Goal: Task Accomplishment & Management: Use online tool/utility

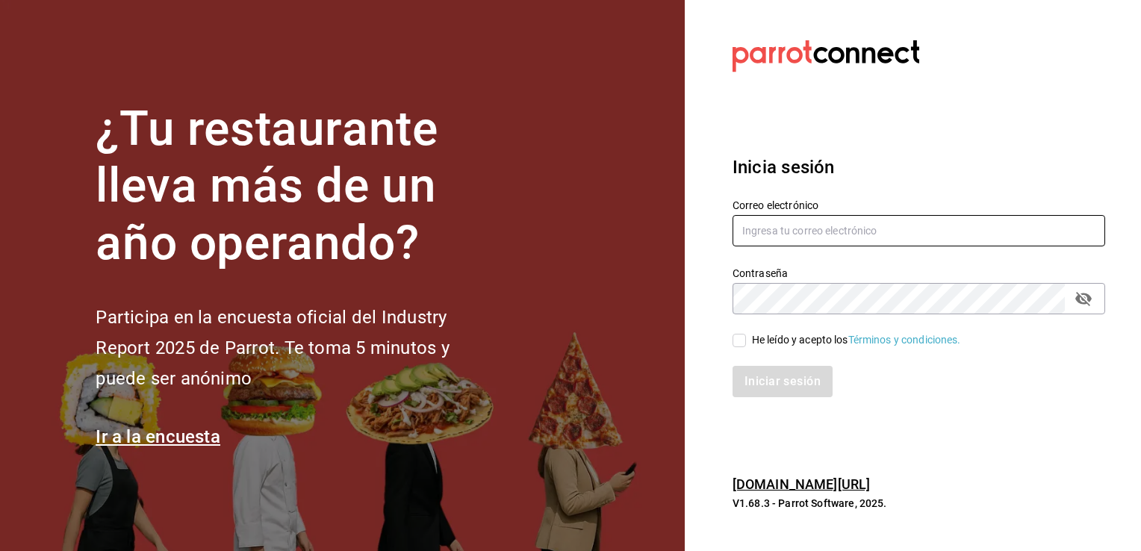
type input "[EMAIL_ADDRESS][PERSON_NAME][DOMAIN_NAME]"
click at [755, 236] on input "[EMAIL_ADDRESS][PERSON_NAME][DOMAIN_NAME]" at bounding box center [919, 230] width 373 height 31
click at [709, 281] on section "Datos incorrectos. Verifica que tu Correo o Contraseña estén bien escritos. Ini…" at bounding box center [913, 275] width 456 height 551
click at [744, 341] on input "He leído y acepto los Términos y condiciones." at bounding box center [739, 340] width 13 height 13
checkbox input "true"
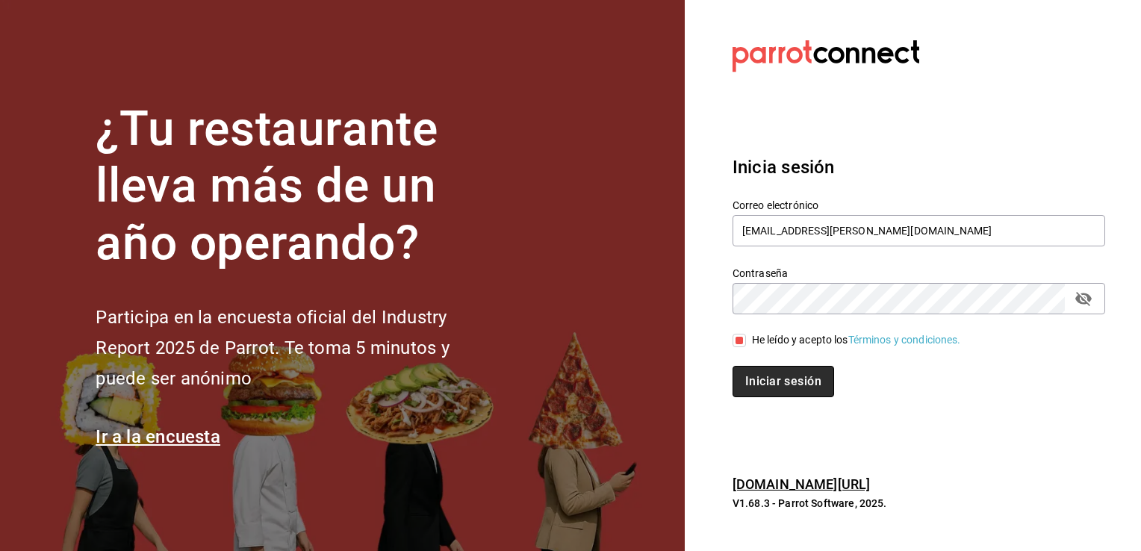
click at [799, 381] on button "Iniciar sesión" at bounding box center [784, 381] width 102 height 31
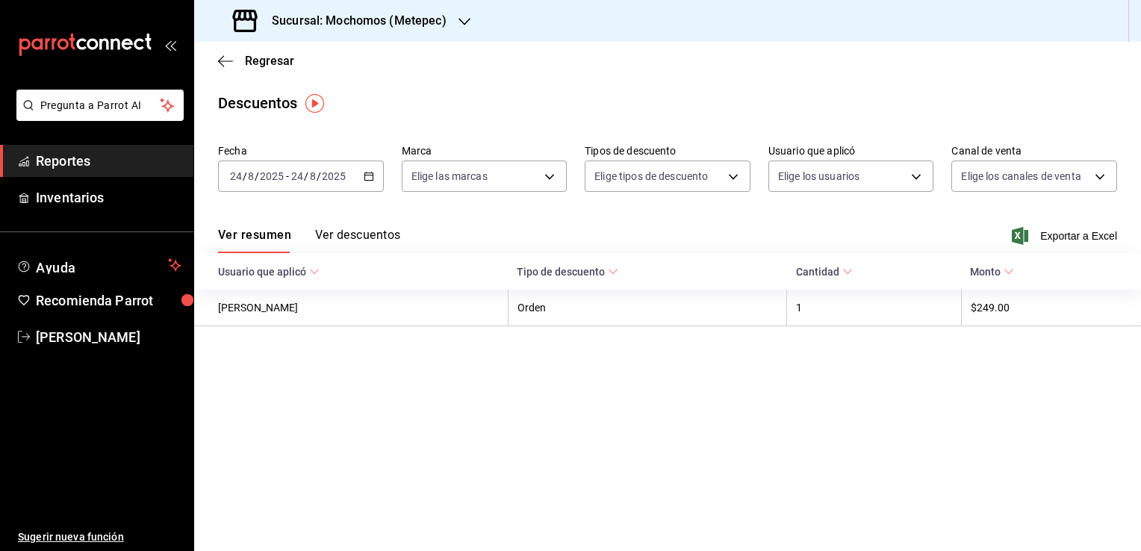
click at [158, 160] on span "Reportes" at bounding box center [109, 161] width 146 height 20
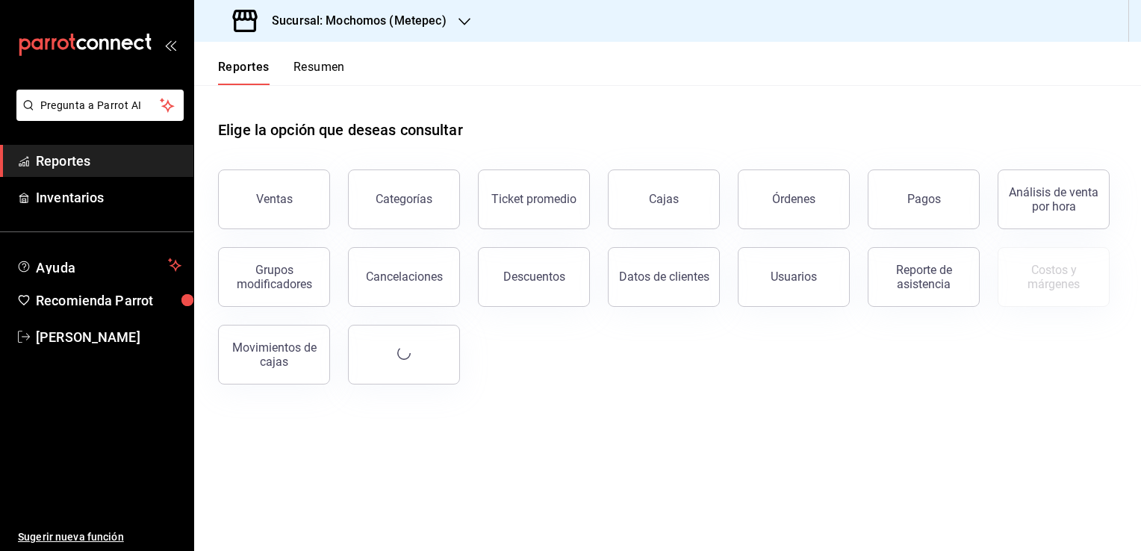
click at [286, 221] on button "Ventas" at bounding box center [274, 200] width 112 height 60
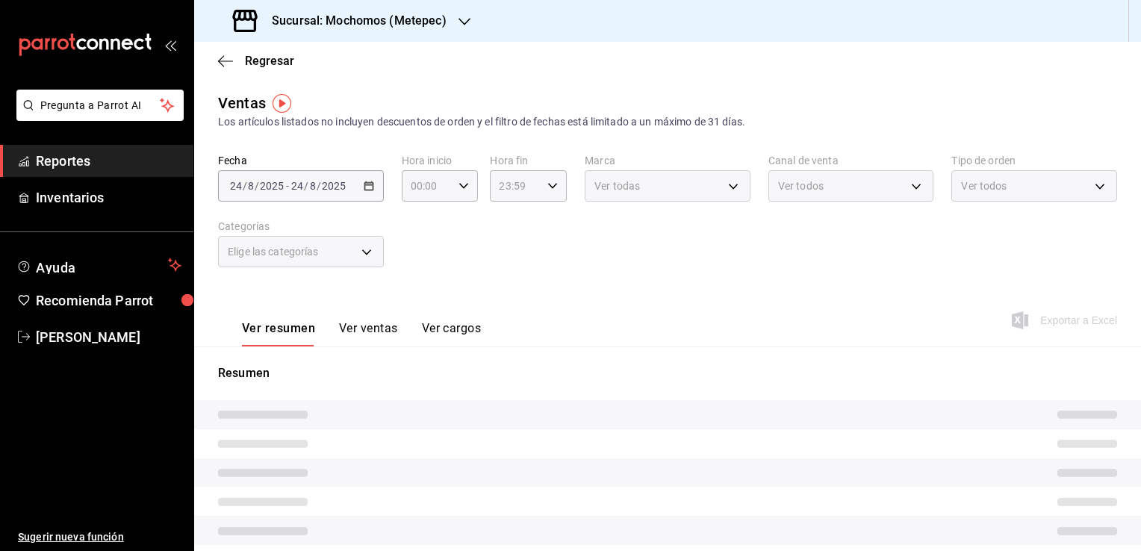
click at [353, 192] on div "2025-08-24 24 / 8 / 2025 - 2025-08-24 24 / 8 / 2025" at bounding box center [301, 185] width 166 height 31
drag, startPoint x: 353, startPoint y: 190, endPoint x: 360, endPoint y: 181, distance: 11.2
click at [360, 181] on div "2025-08-24 24 / 8 / 2025 - 2025-08-24 24 / 8 / 2025" at bounding box center [301, 185] width 166 height 31
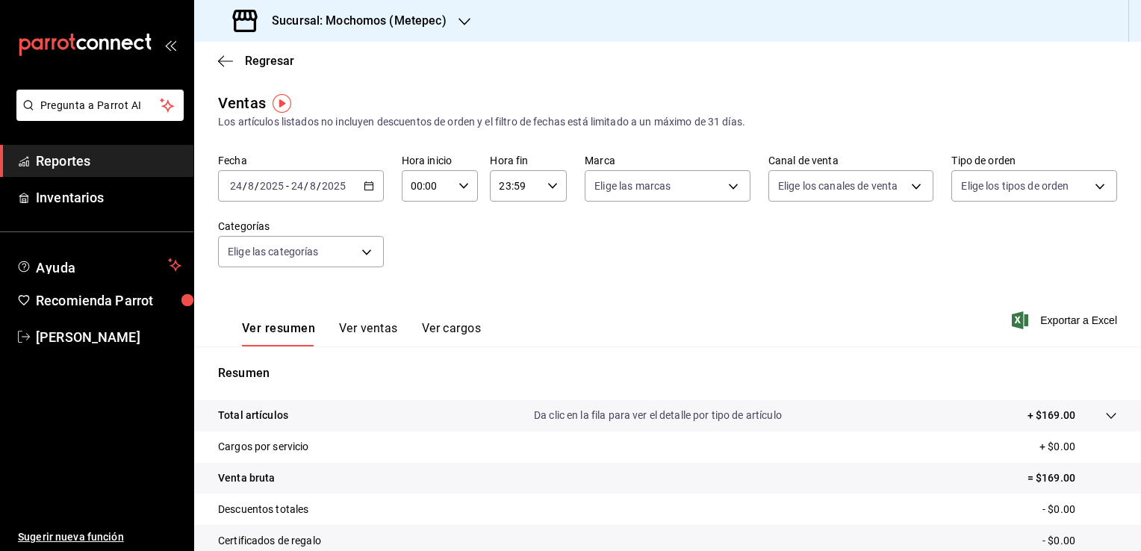
click at [373, 192] on div "2025-08-24 24 / 8 / 2025 - 2025-08-24 24 / 8 / 2025" at bounding box center [301, 185] width 166 height 31
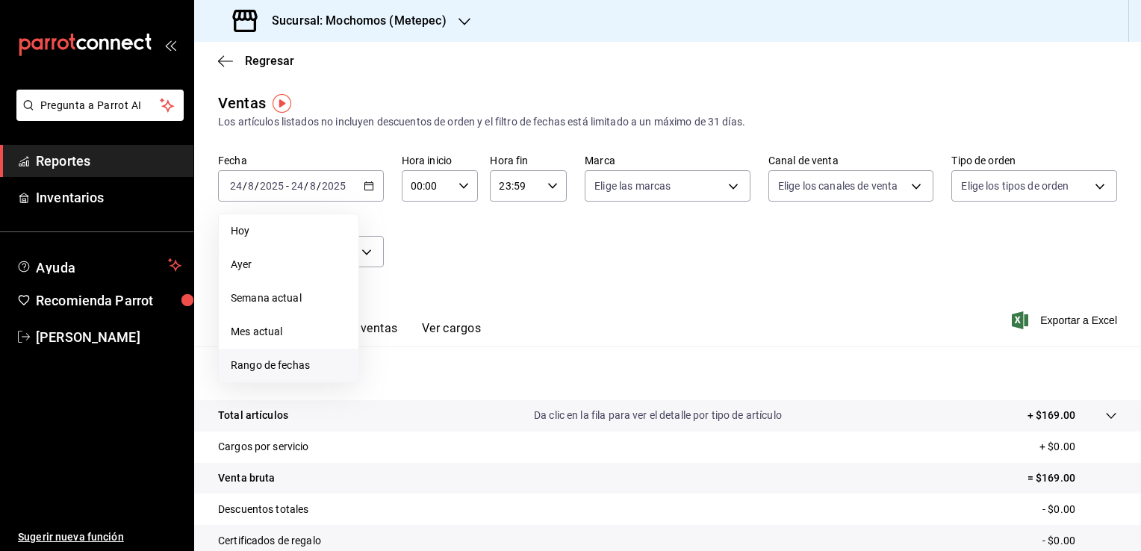
click at [299, 377] on li "Rango de fechas" at bounding box center [289, 366] width 140 height 34
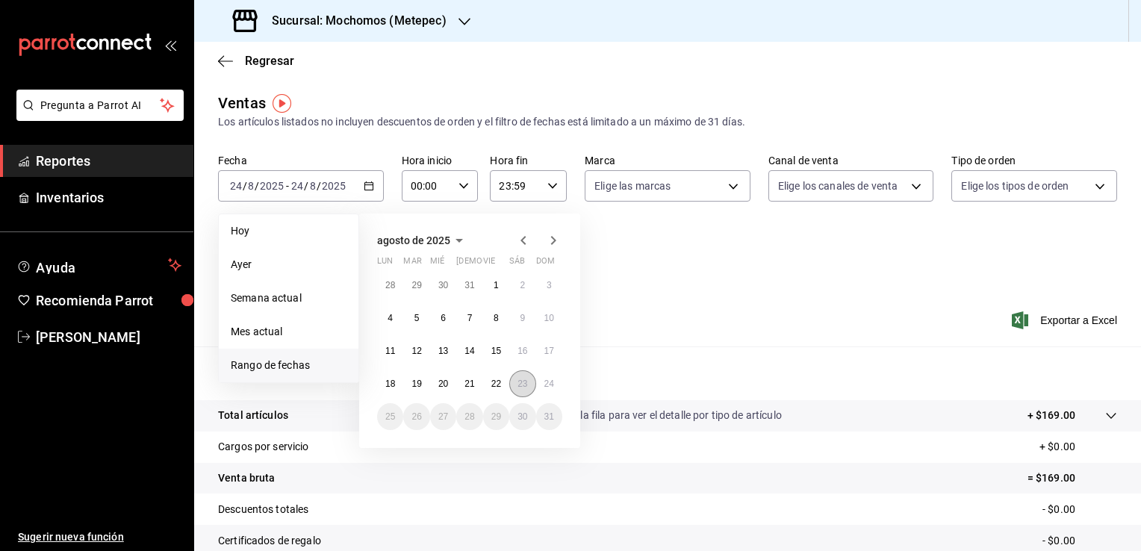
click at [530, 388] on button "23" at bounding box center [522, 384] width 26 height 27
click at [548, 374] on button "24" at bounding box center [549, 384] width 26 height 27
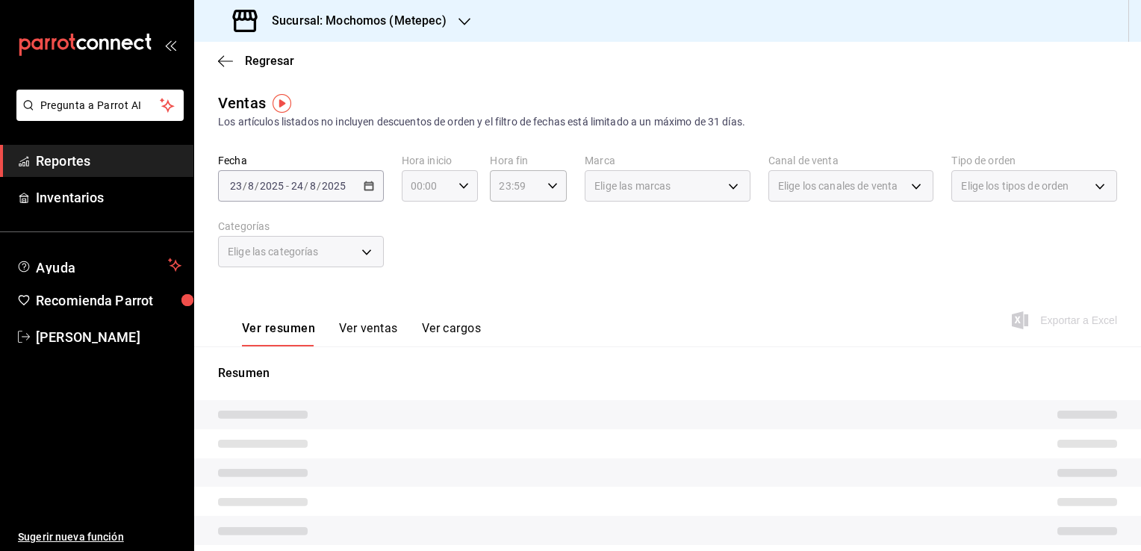
click at [464, 187] on icon "button" at bounding box center [464, 186] width 10 height 10
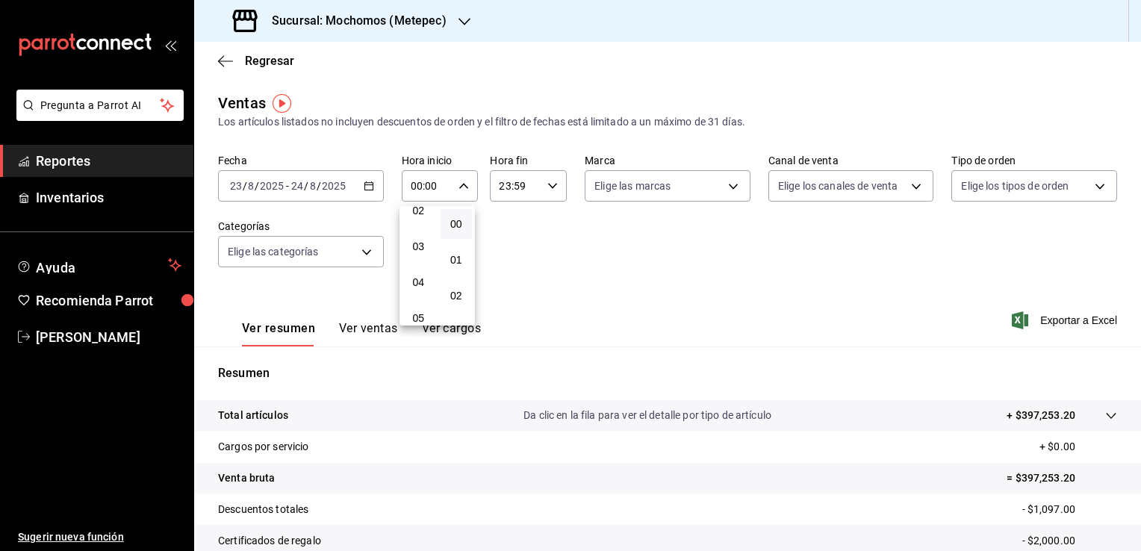
scroll to position [149, 0]
click at [420, 260] on span "05" at bounding box center [419, 254] width 14 height 12
type input "05:00"
click at [543, 178] on div at bounding box center [570, 275] width 1141 height 551
click at [548, 182] on icon "button" at bounding box center [553, 186] width 10 height 10
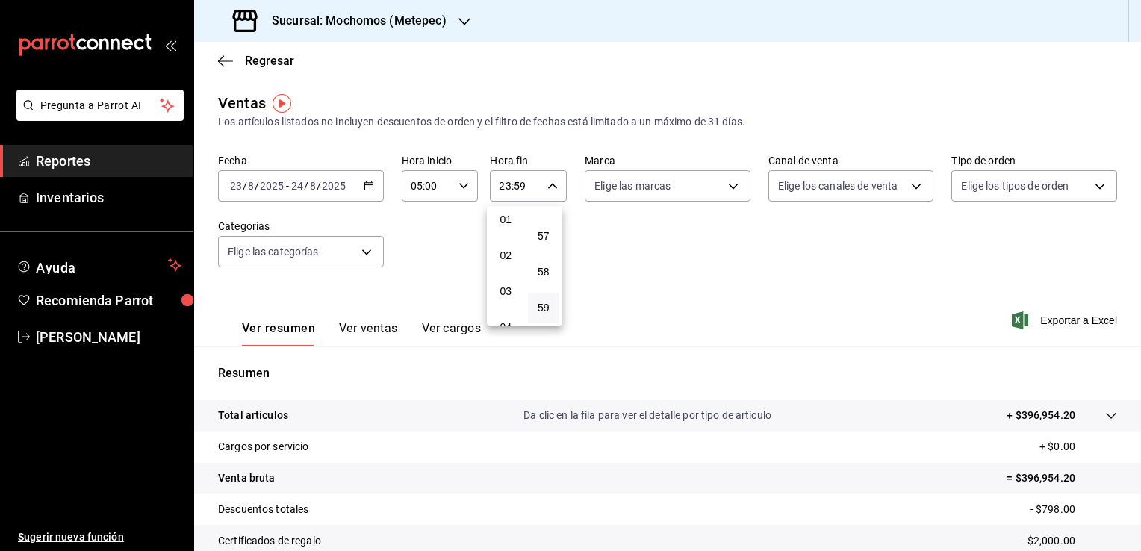
scroll to position [75, 0]
click at [505, 299] on span "04" at bounding box center [506, 293] width 14 height 12
type input "04:59"
click at [864, 227] on div at bounding box center [570, 275] width 1141 height 551
click at [711, 196] on body "Pregunta a Parrot AI Reportes Inventarios Ayuda Recomienda Parrot Guadalupe Rey…" at bounding box center [570, 275] width 1141 height 551
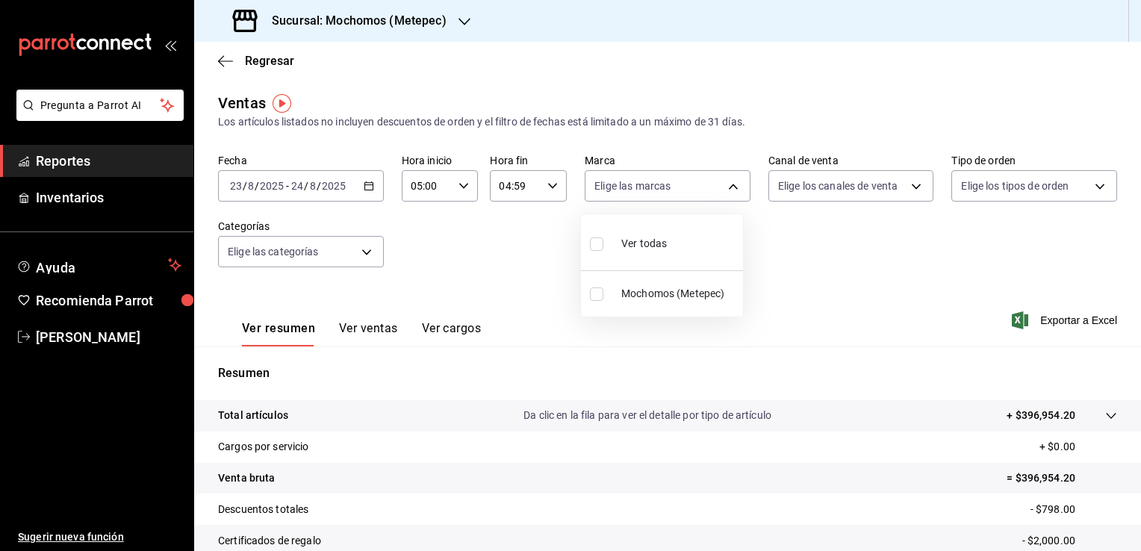
click at [454, 17] on div at bounding box center [570, 275] width 1141 height 551
click at [454, 17] on div "Ver todas Mochomos (Metepec)" at bounding box center [570, 275] width 1141 height 551
drag, startPoint x: 454, startPoint y: 17, endPoint x: 429, endPoint y: 28, distance: 27.8
click at [429, 28] on h3 "Sucursal: Mochomos (Metepec)" at bounding box center [353, 21] width 187 height 18
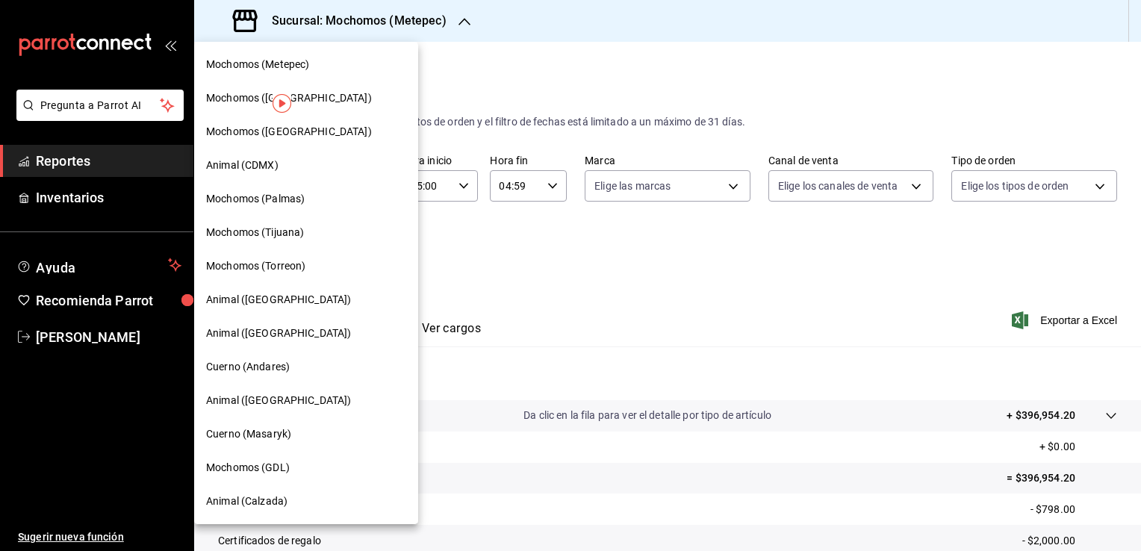
click at [299, 227] on span "Mochomos (Tijuana)" at bounding box center [255, 233] width 98 height 16
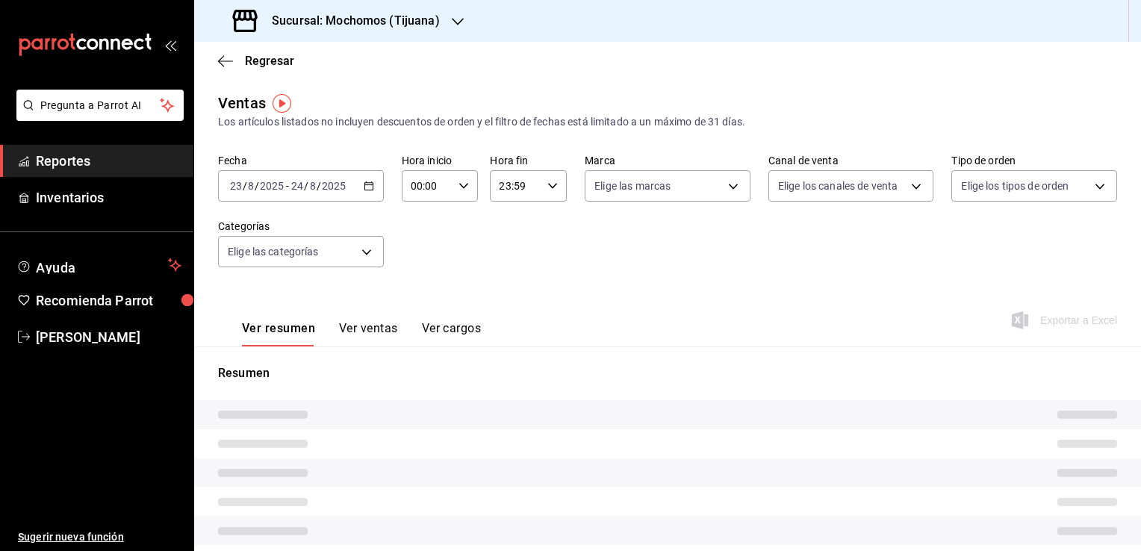
type input "05:00"
type input "04:59"
click at [454, 186] on div "05:00 Hora inicio" at bounding box center [440, 185] width 77 height 31
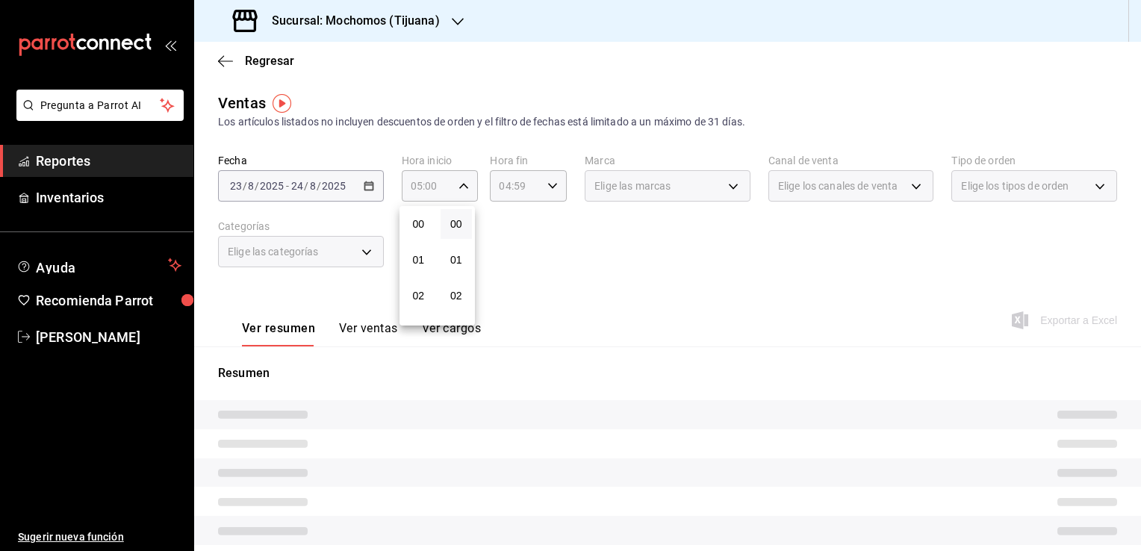
scroll to position [182, 0]
click at [347, 190] on div at bounding box center [570, 275] width 1141 height 551
click at [347, 190] on div "2025-08-23 23 / 8 / 2025 - 2025-08-24 24 / 8 / 2025" at bounding box center [301, 185] width 166 height 31
click at [373, 190] on div "2025-08-23 23 / 8 / 2025 - 2025-08-24 24 / 8 / 2025" at bounding box center [301, 185] width 166 height 31
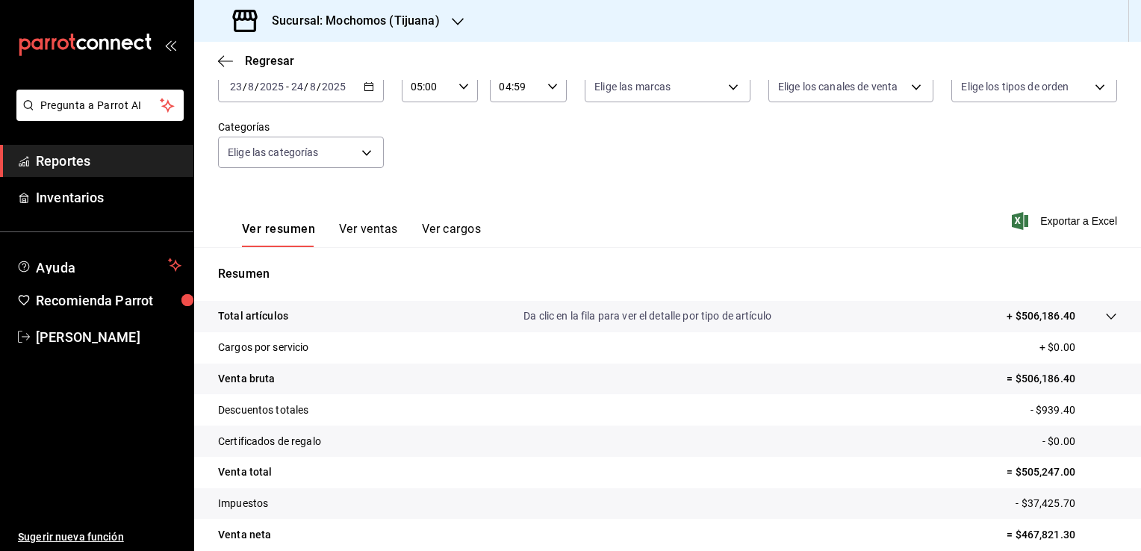
scroll to position [164, 0]
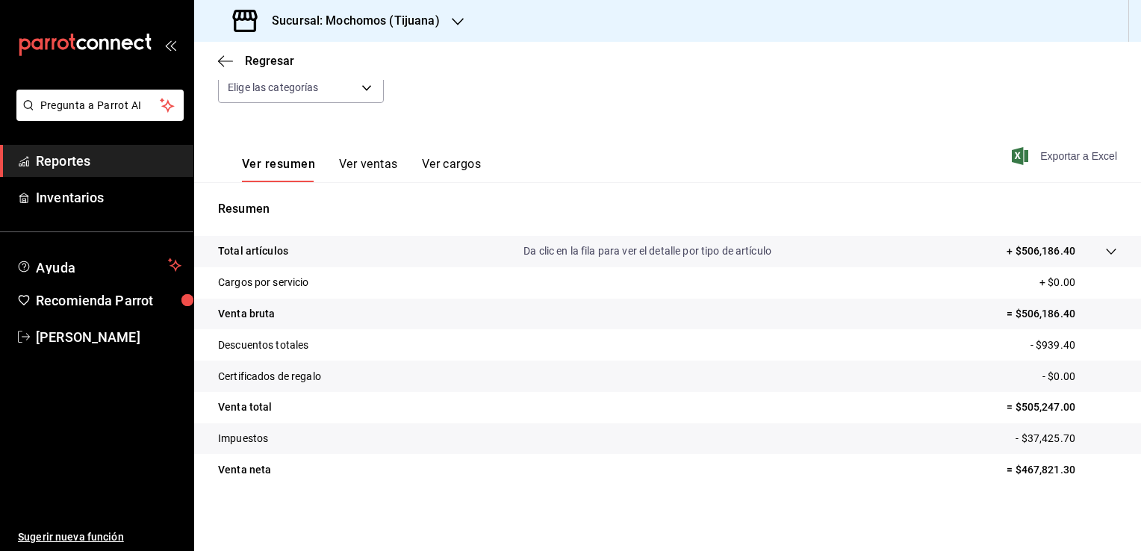
click at [1067, 157] on span "Exportar a Excel" at bounding box center [1066, 156] width 102 height 18
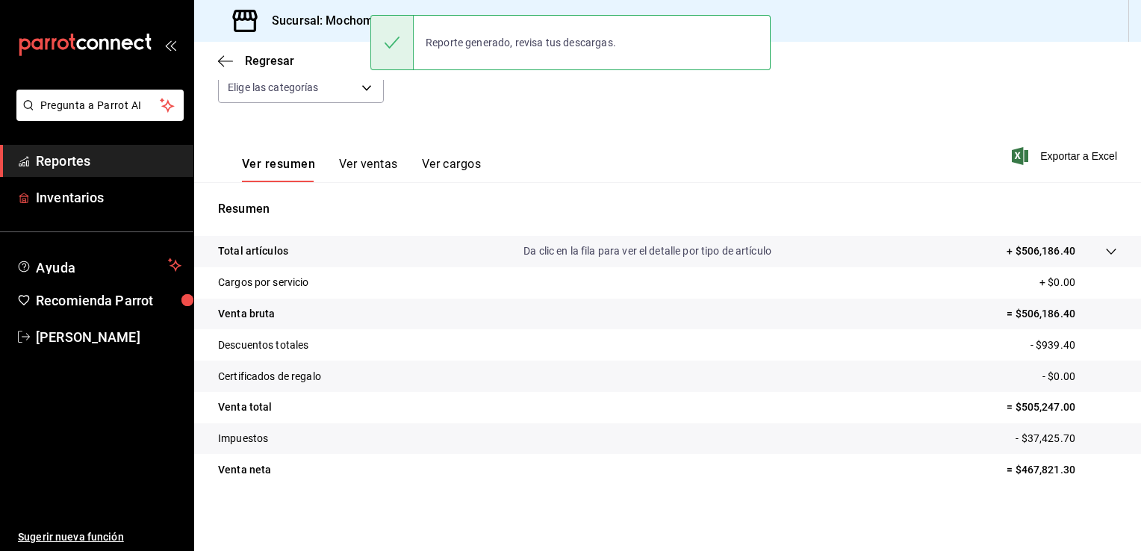
click at [49, 173] on link "Reportes" at bounding box center [96, 161] width 193 height 32
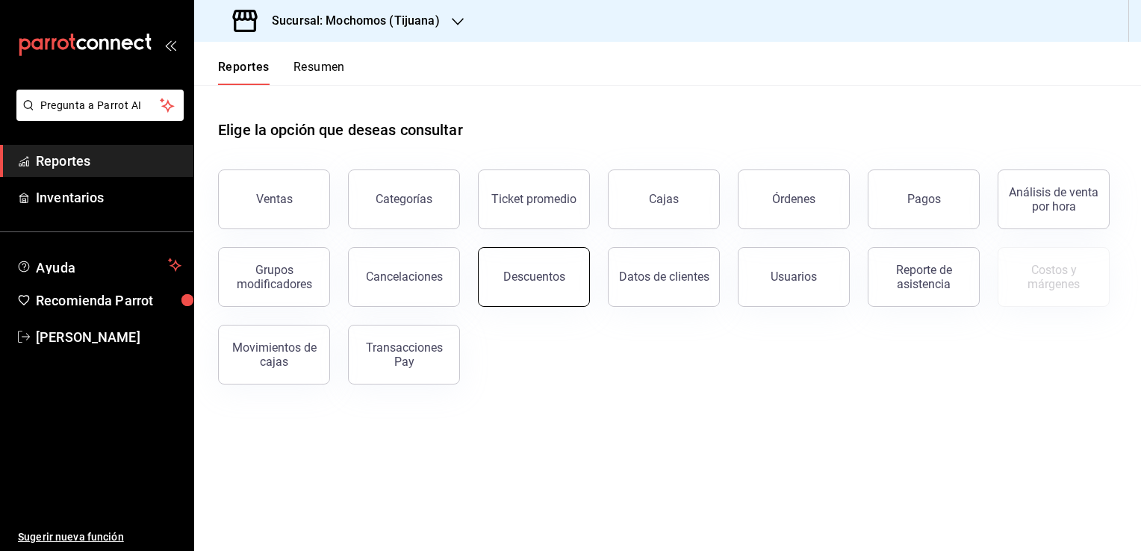
click at [522, 285] on button "Descuentos" at bounding box center [534, 277] width 112 height 60
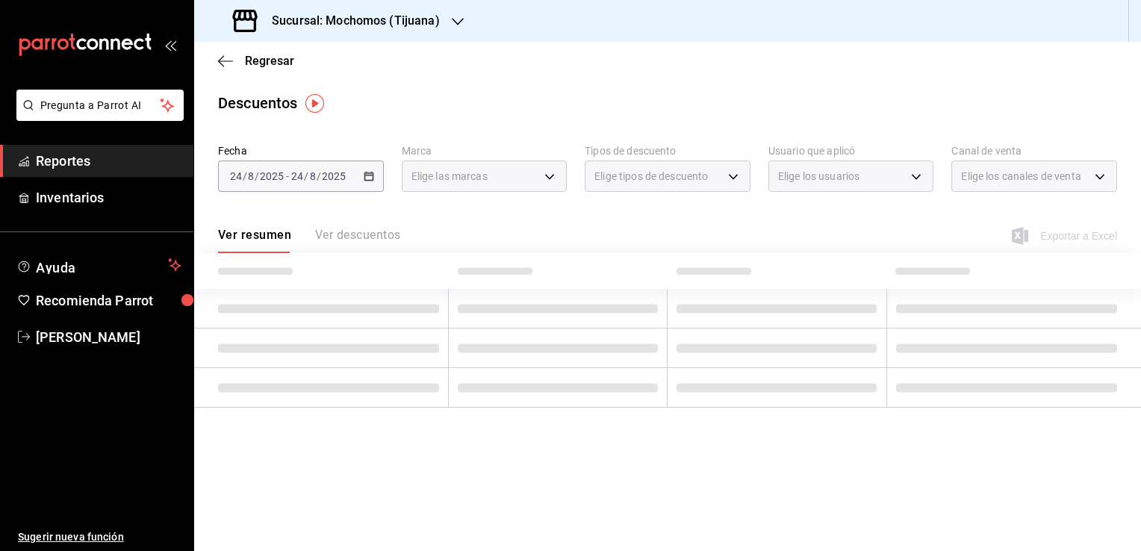
click at [361, 176] on div "2025-08-24 24 / 8 / 2025 - 2025-08-24 24 / 8 / 2025" at bounding box center [301, 176] width 166 height 31
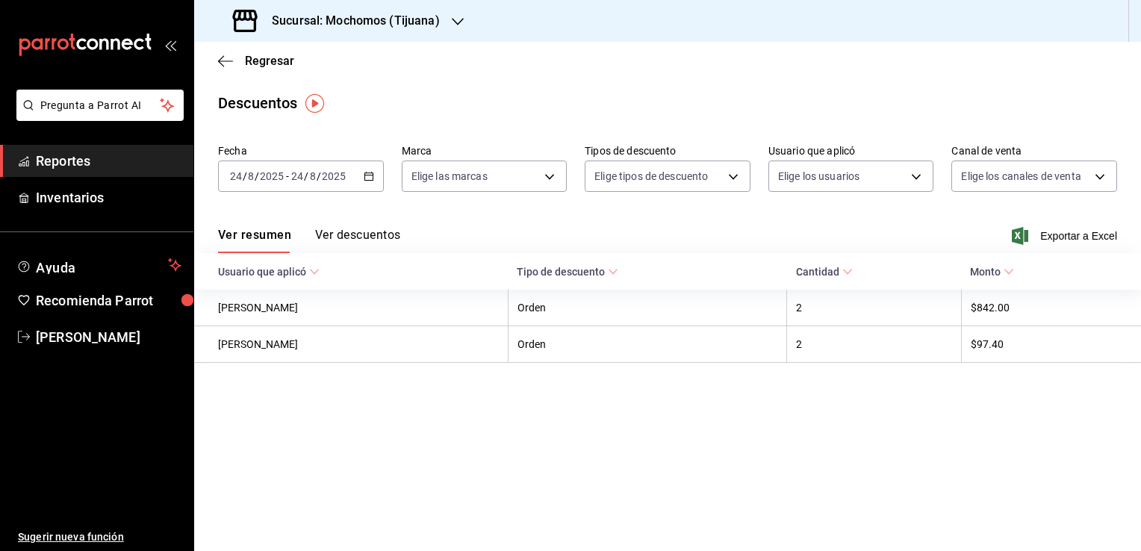
click at [371, 176] on icon "button" at bounding box center [369, 176] width 10 height 10
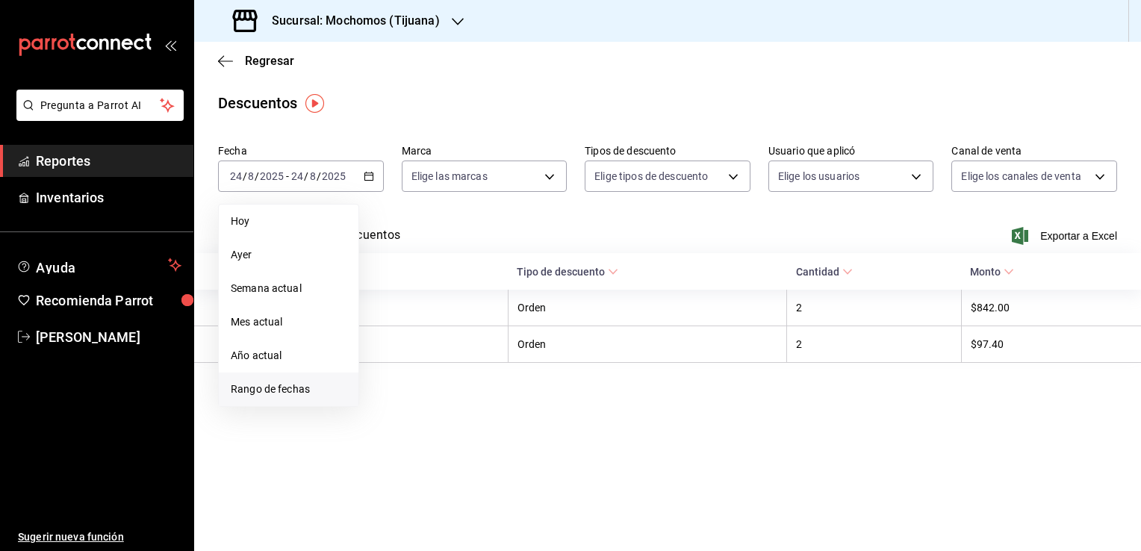
click at [283, 387] on span "Rango de fechas" at bounding box center [289, 390] width 116 height 16
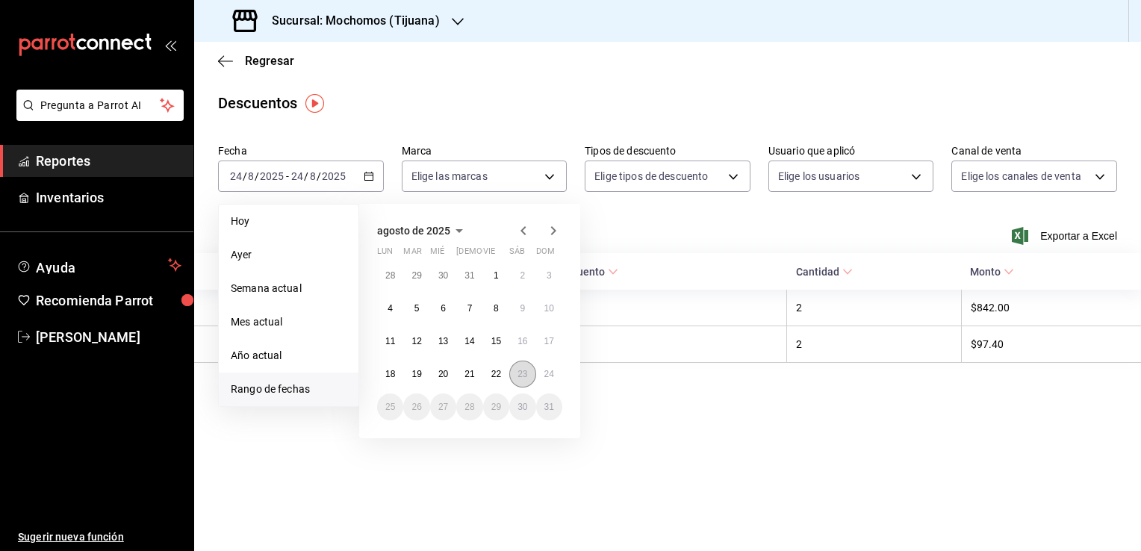
click at [521, 374] on abbr "23" at bounding box center [523, 374] width 10 height 10
click at [542, 374] on button "24" at bounding box center [549, 374] width 26 height 27
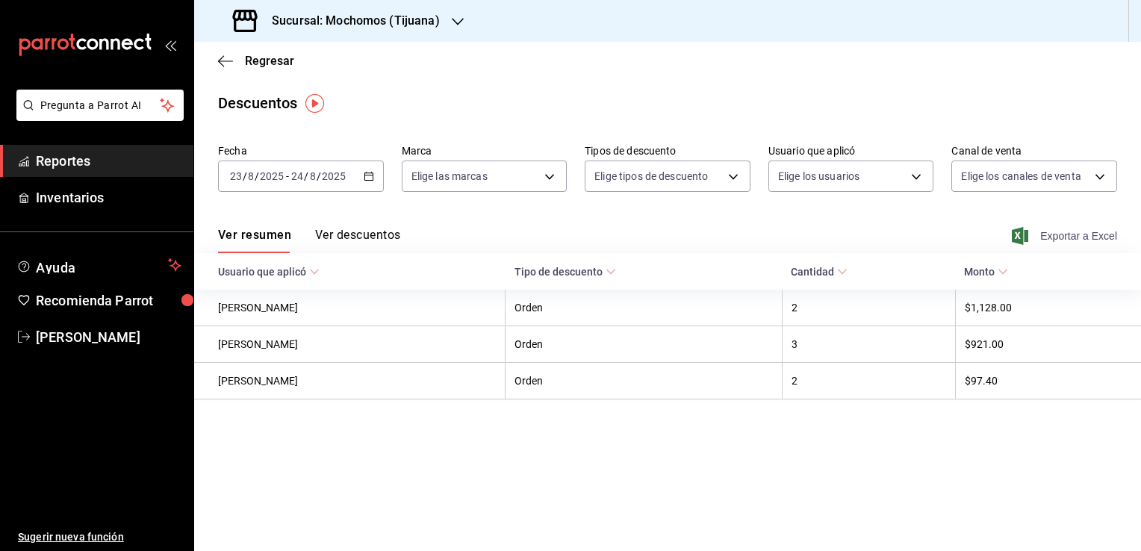
click at [1073, 238] on span "Exportar a Excel" at bounding box center [1066, 236] width 102 height 18
click at [436, 18] on h3 "Sucursal: Mochomos (Tijuana)" at bounding box center [350, 21] width 180 height 18
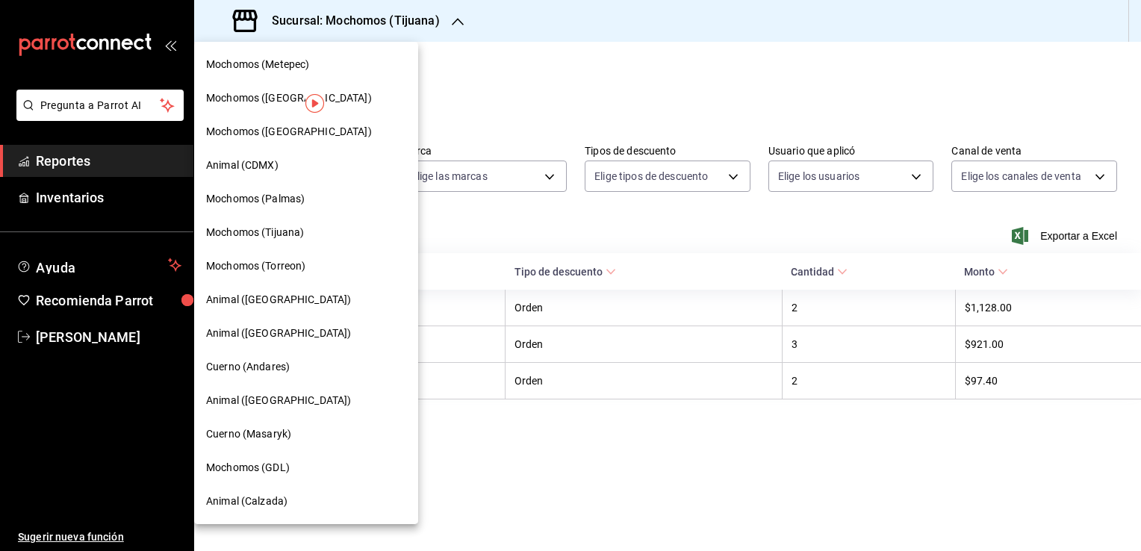
click at [266, 329] on span "Animal (Tijuana)" at bounding box center [278, 334] width 145 height 16
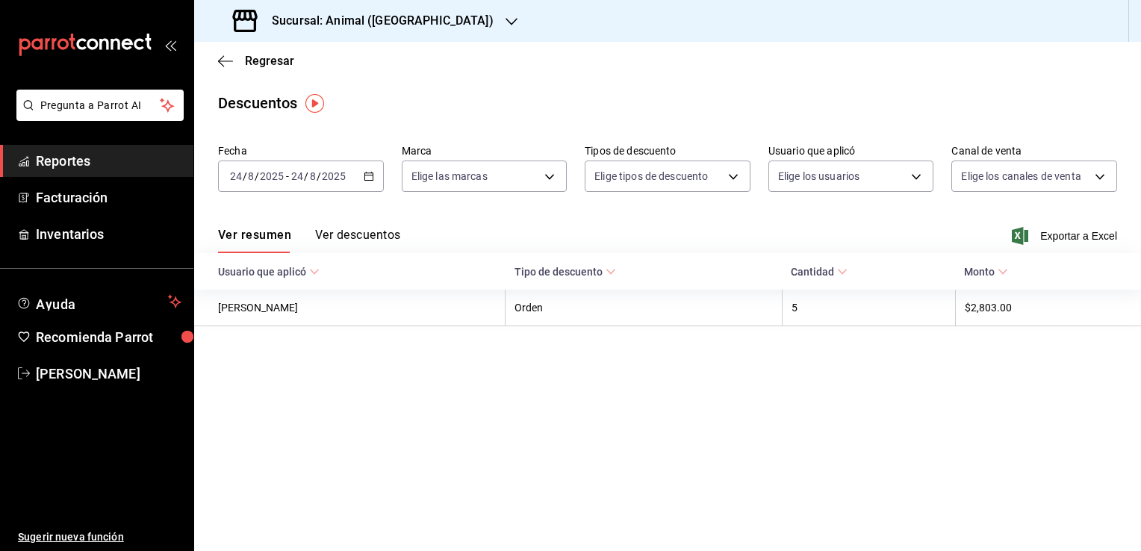
click at [87, 164] on span "Reportes" at bounding box center [109, 161] width 146 height 20
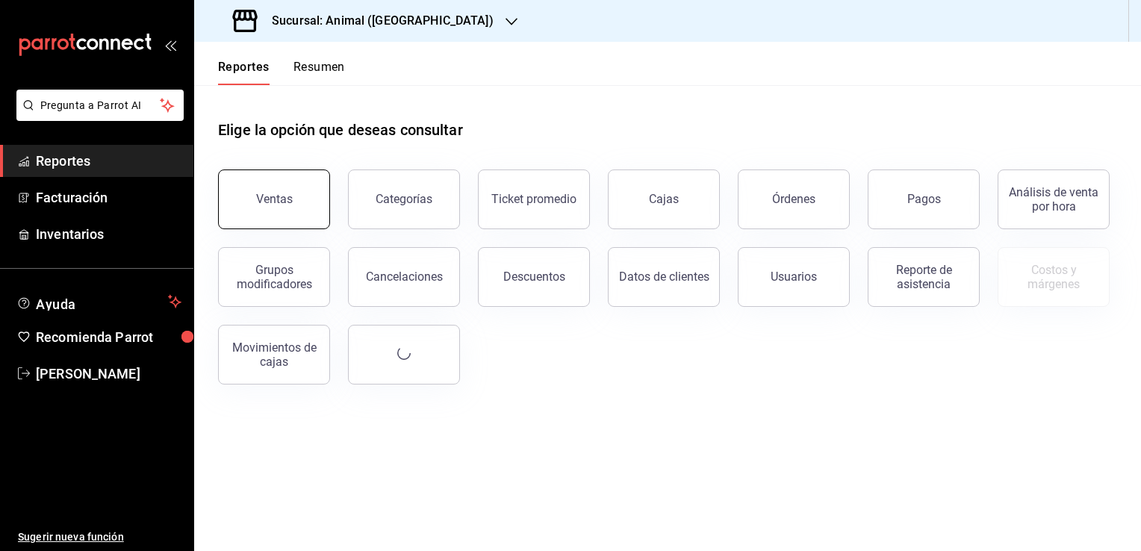
click at [263, 193] on div "Ventas" at bounding box center [274, 199] width 37 height 14
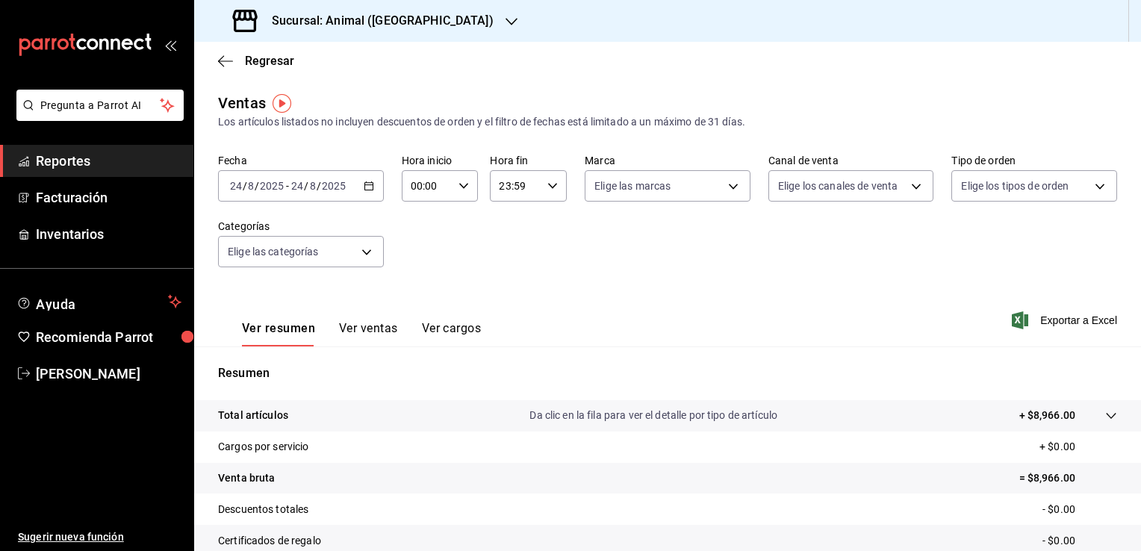
click at [349, 188] on div "2025-08-24 24 / 8 / 2025 - 2025-08-24 24 / 8 / 2025" at bounding box center [301, 185] width 166 height 31
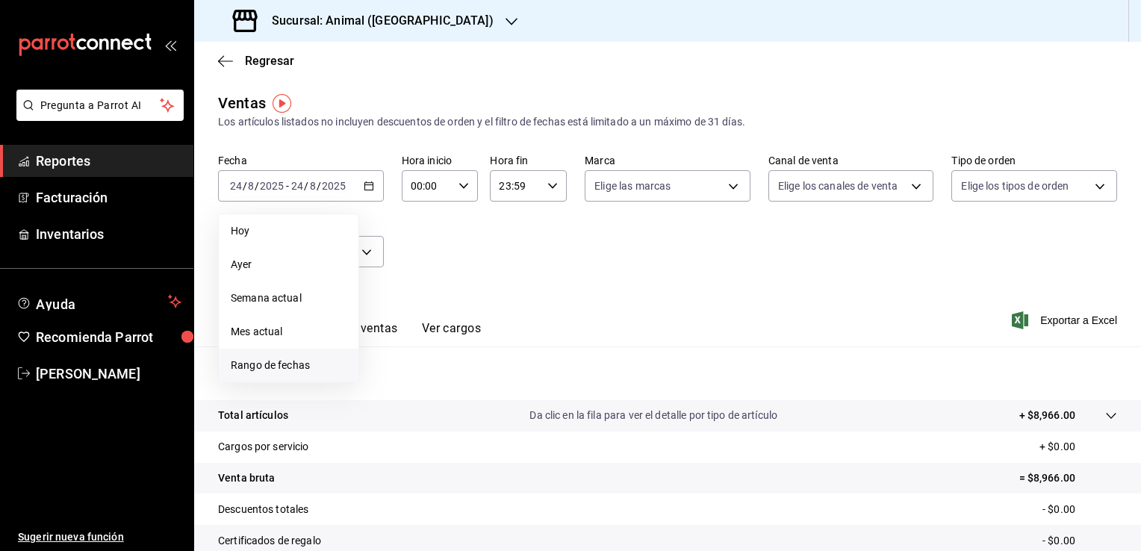
click at [280, 372] on span "Rango de fechas" at bounding box center [289, 366] width 116 height 16
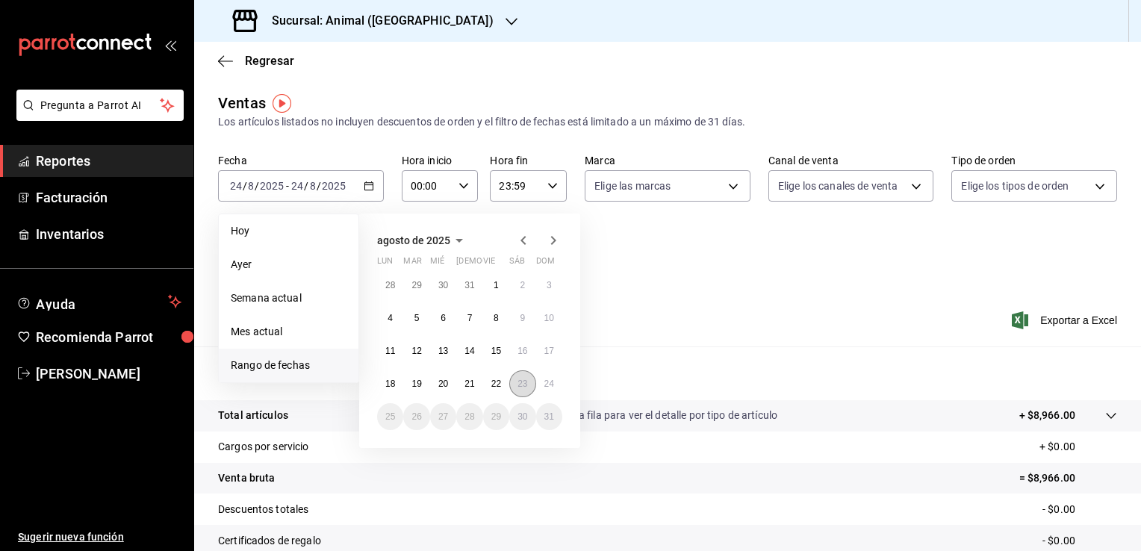
click at [521, 384] on abbr "23" at bounding box center [523, 384] width 10 height 10
click at [542, 382] on button "24" at bounding box center [549, 384] width 26 height 27
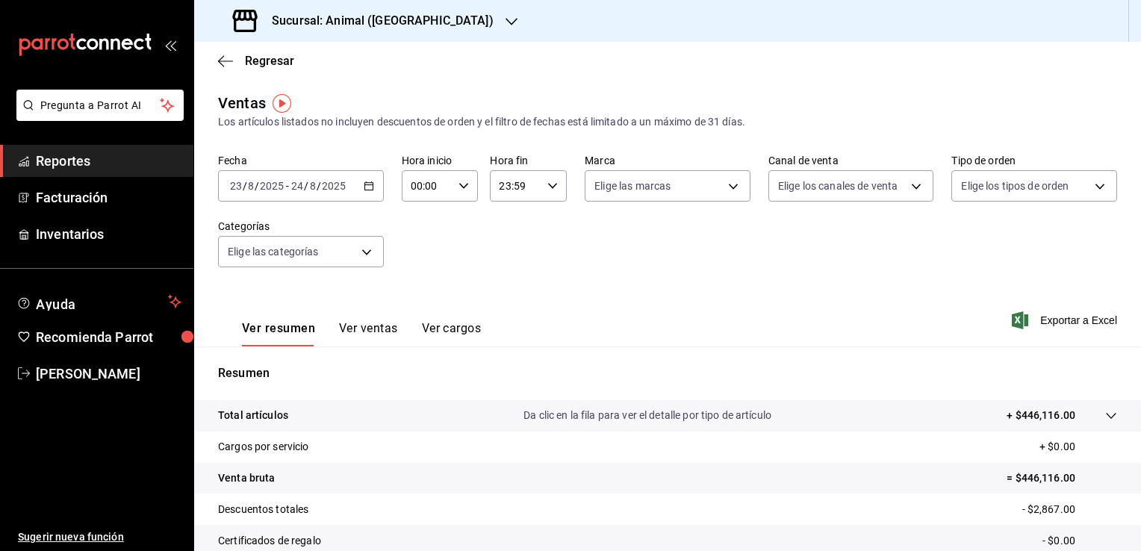
click at [451, 188] on div "00:00 Hora inicio" at bounding box center [440, 185] width 77 height 31
click at [418, 260] on span "05" at bounding box center [419, 254] width 14 height 12
type input "05:00"
click at [538, 193] on div at bounding box center [570, 275] width 1141 height 551
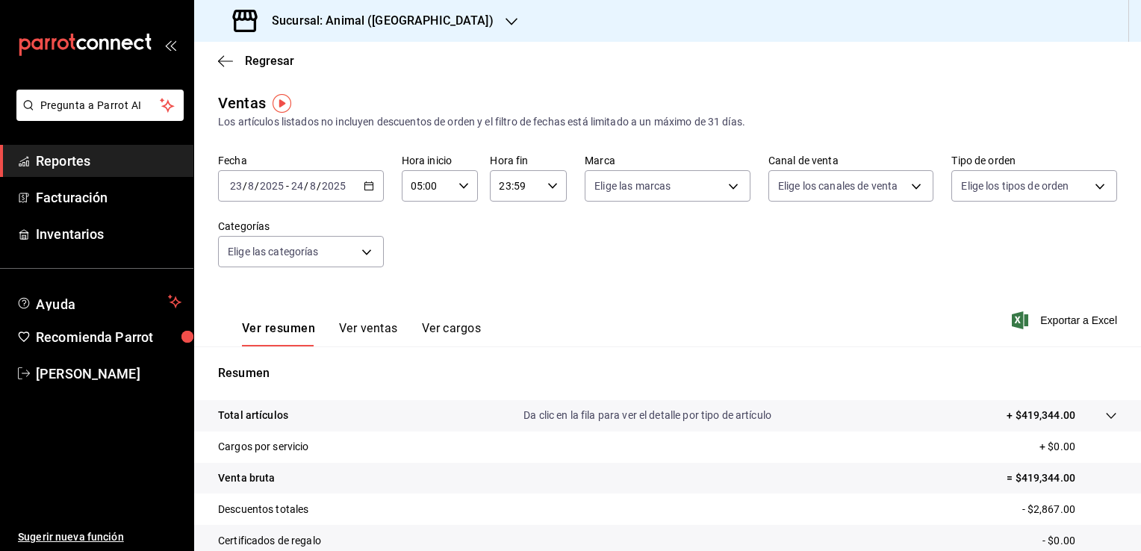
click at [537, 193] on div "23:59 Hora fin" at bounding box center [528, 185] width 77 height 31
click at [505, 285] on span "04" at bounding box center [506, 285] width 14 height 12
type input "04:59"
click at [774, 259] on div at bounding box center [570, 275] width 1141 height 551
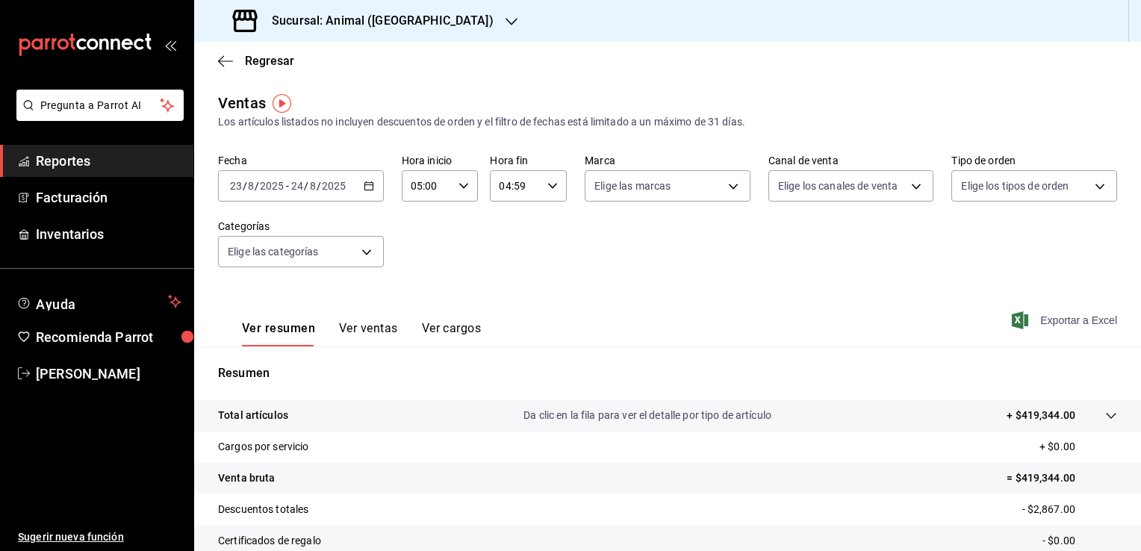
click at [1054, 321] on span "Exportar a Excel" at bounding box center [1066, 321] width 102 height 18
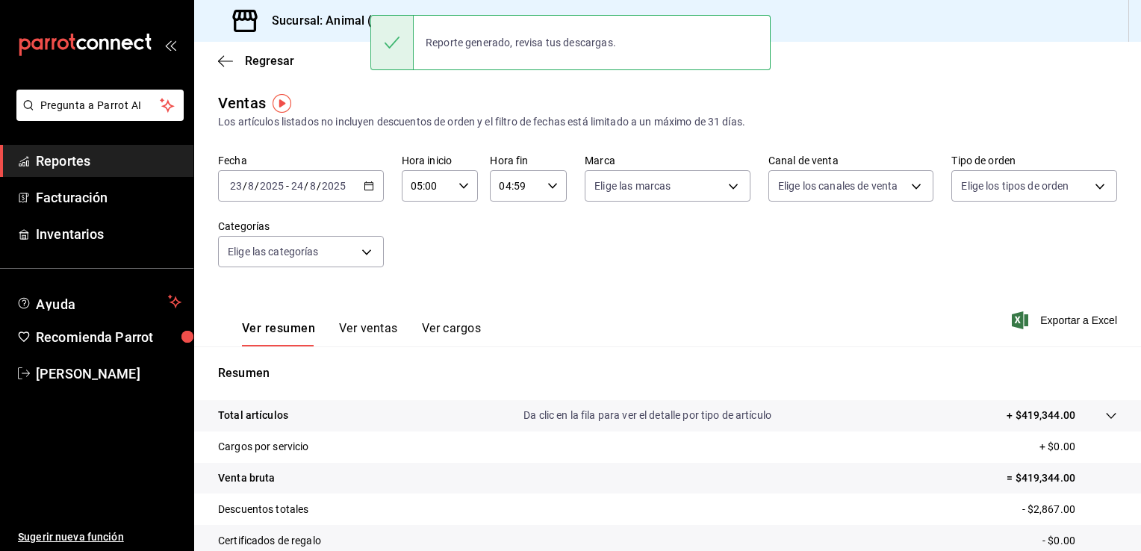
click at [546, 279] on div "Fecha 2025-08-23 23 / 8 / 2025 - 2025-08-24 24 / 8 / 2025 Hora inicio 05:00 Hor…" at bounding box center [667, 219] width 899 height 131
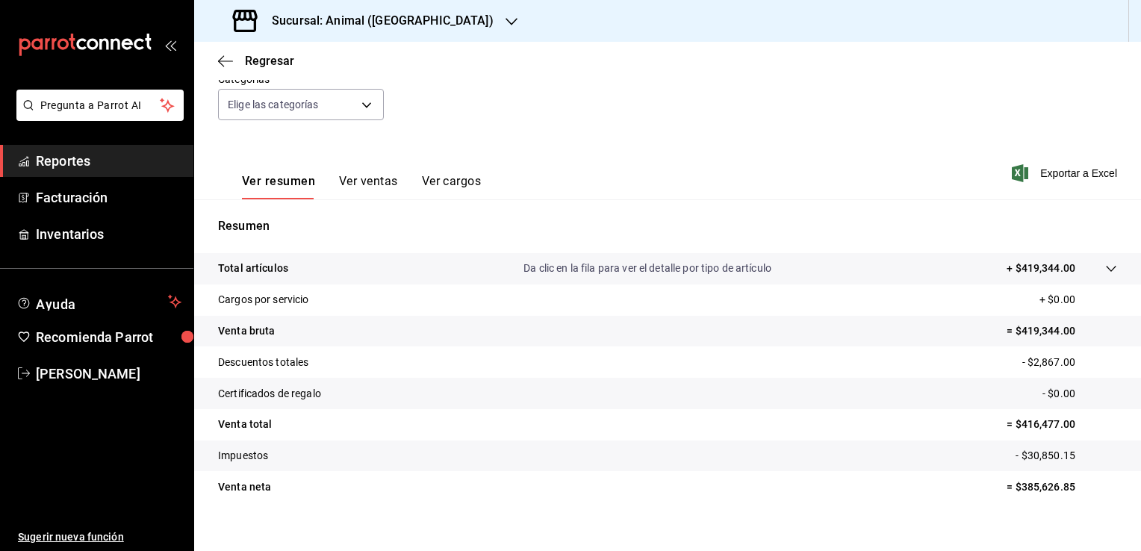
scroll to position [149, 0]
click at [803, 169] on div "Ver resumen Ver ventas Ver cargos Exportar a Excel" at bounding box center [667, 166] width 947 height 61
click at [112, 158] on span "Reportes" at bounding box center [109, 161] width 146 height 20
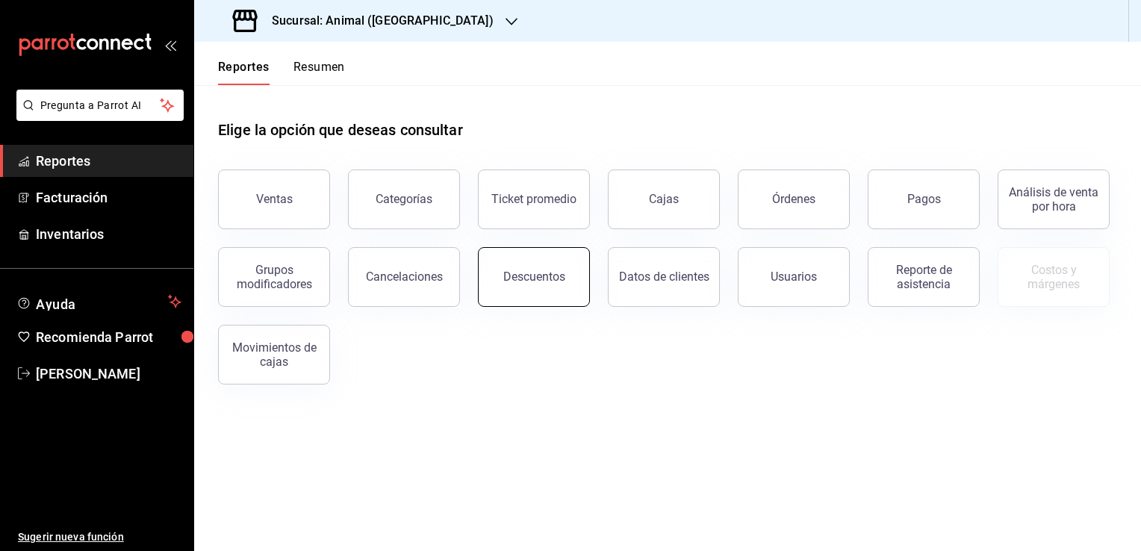
click at [506, 282] on div "Descuentos" at bounding box center [535, 277] width 62 height 14
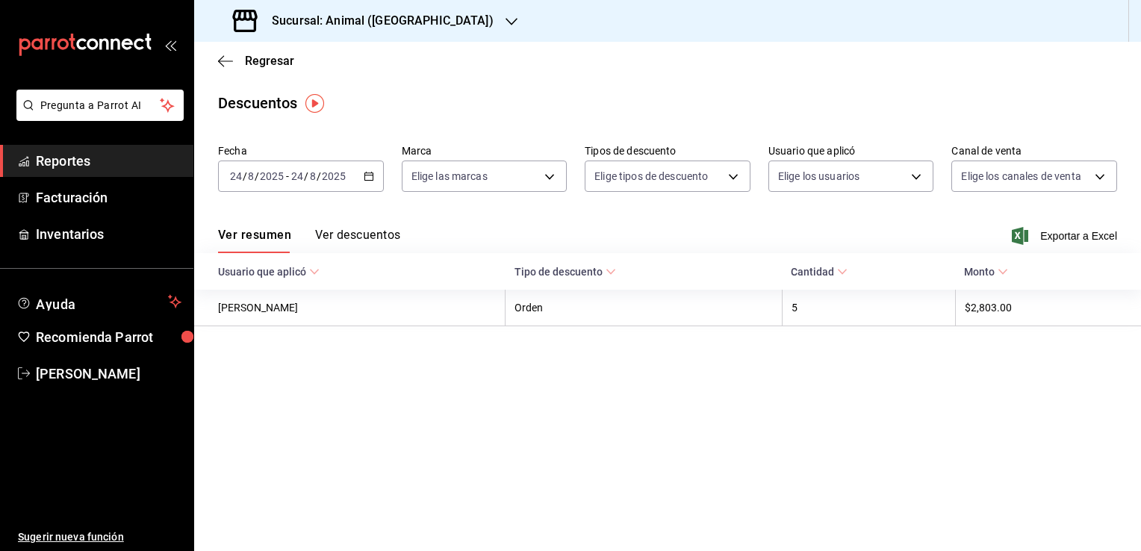
click at [372, 172] on icon "button" at bounding box center [369, 176] width 10 height 10
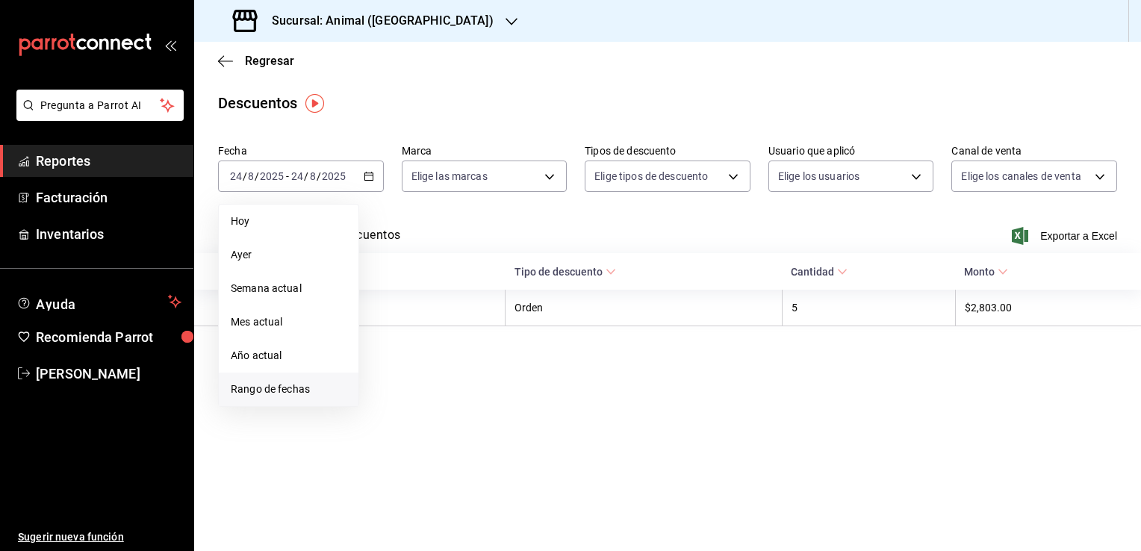
click at [288, 396] on span "Rango de fechas" at bounding box center [289, 390] width 116 height 16
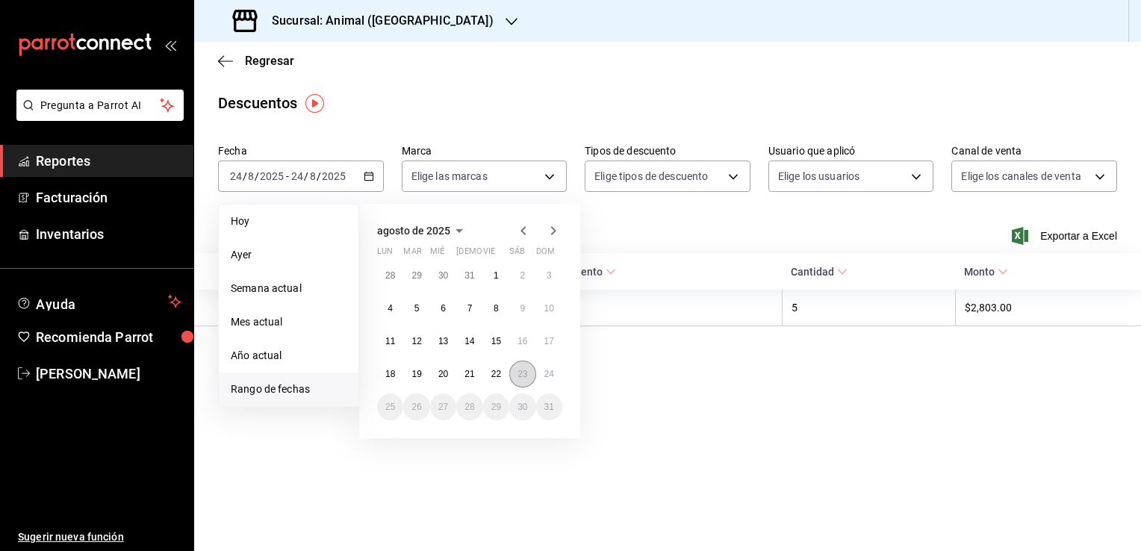
click at [527, 375] on abbr "23" at bounding box center [523, 374] width 10 height 10
click at [550, 371] on abbr "24" at bounding box center [550, 374] width 10 height 10
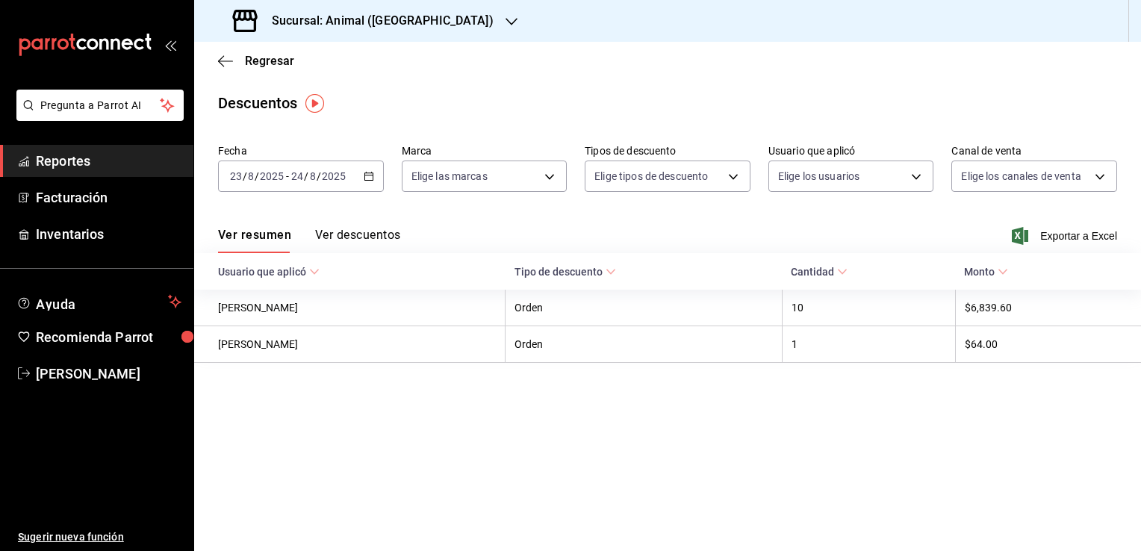
click at [1080, 240] on span "Exportar a Excel" at bounding box center [1066, 236] width 102 height 18
